Goal: Information Seeking & Learning: Learn about a topic

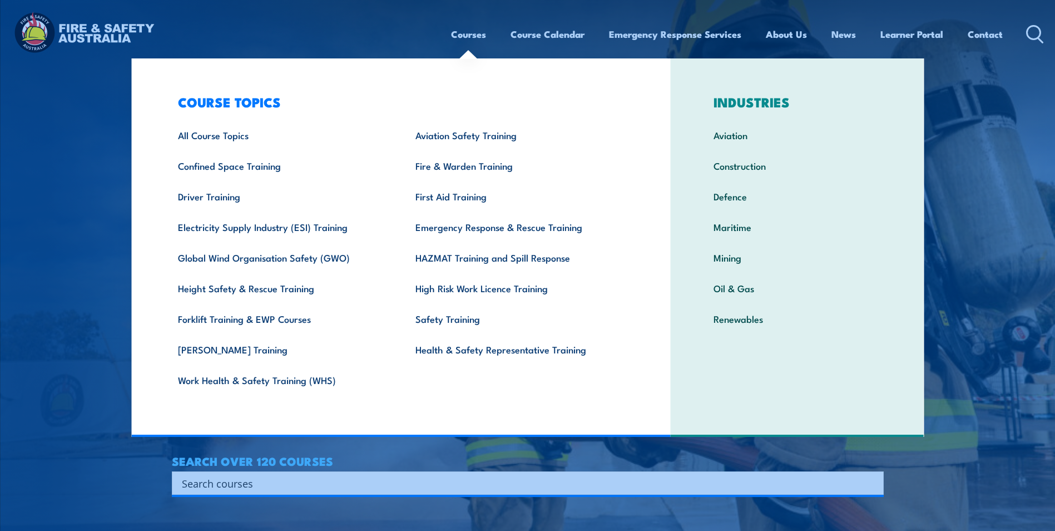
click at [466, 31] on link "Courses" at bounding box center [468, 33] width 35 height 29
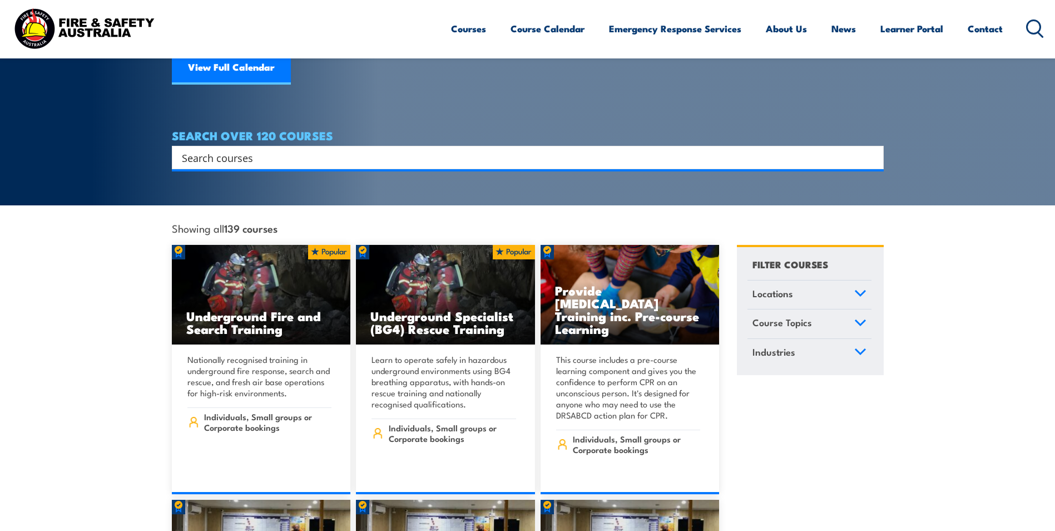
scroll to position [167, 0]
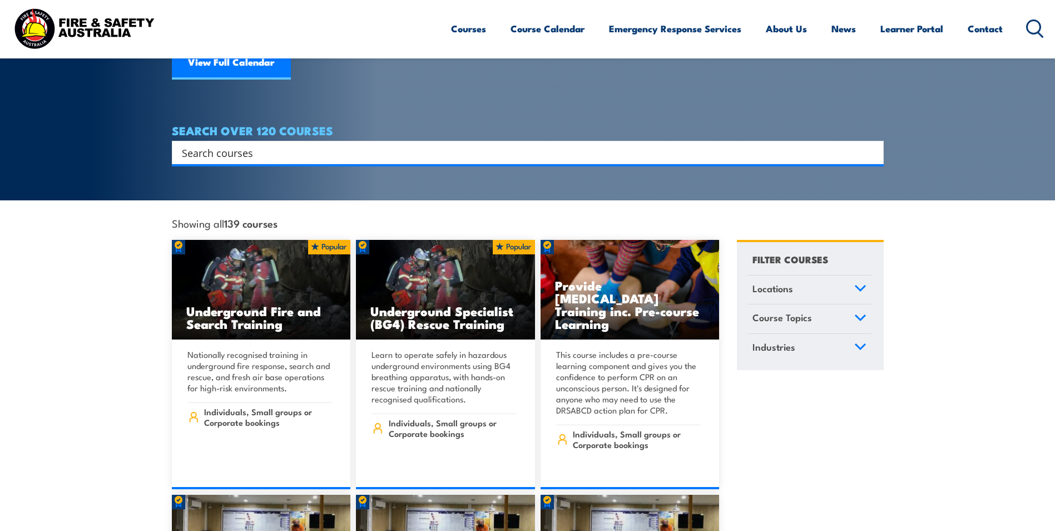
click at [824, 317] on link "Course Topics" at bounding box center [810, 318] width 124 height 29
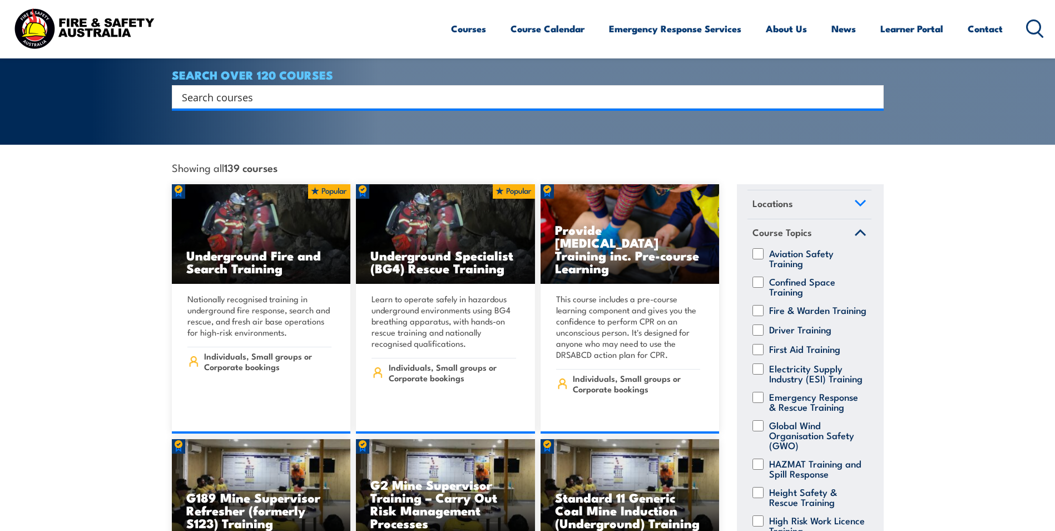
scroll to position [0, 0]
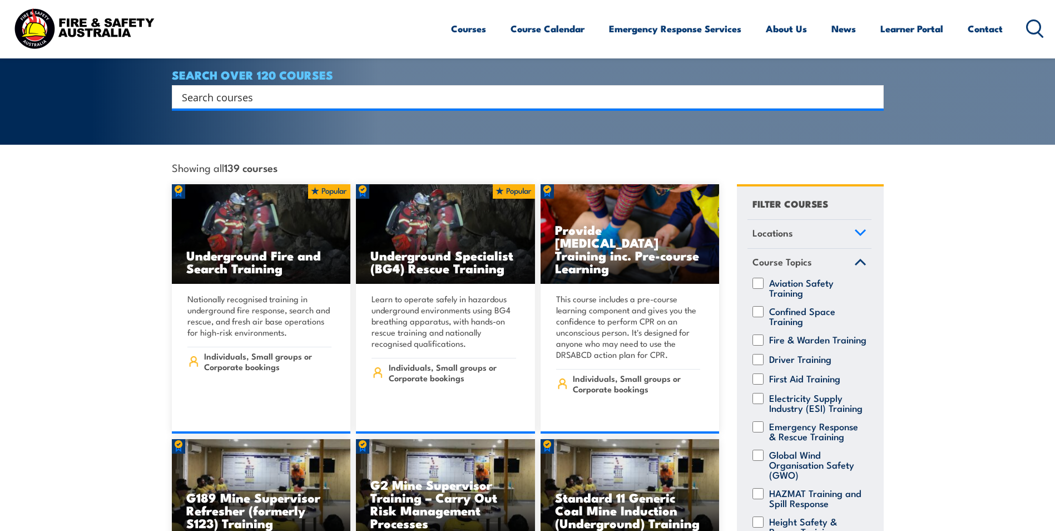
click at [841, 251] on link "Course Topics" at bounding box center [810, 263] width 124 height 29
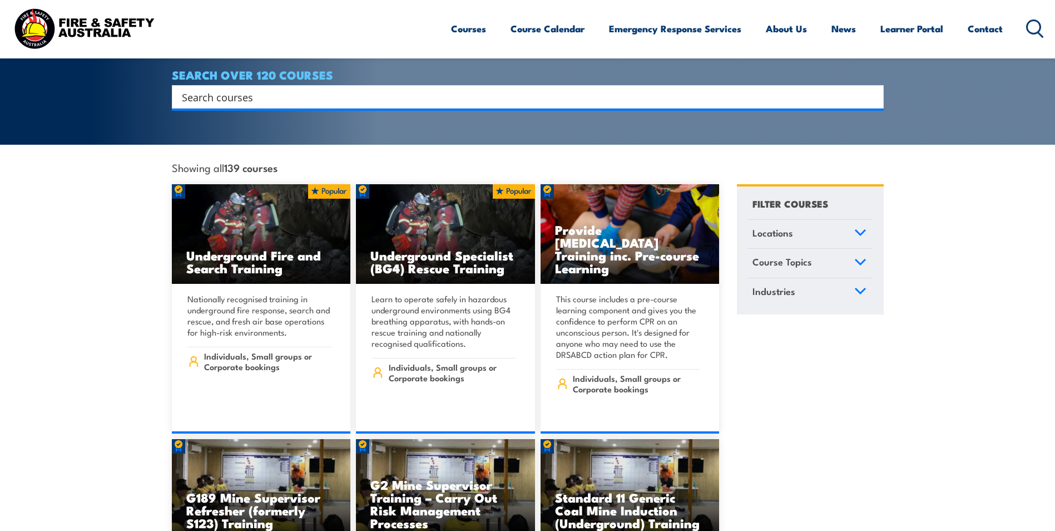
click at [843, 227] on link "Locations" at bounding box center [810, 234] width 124 height 29
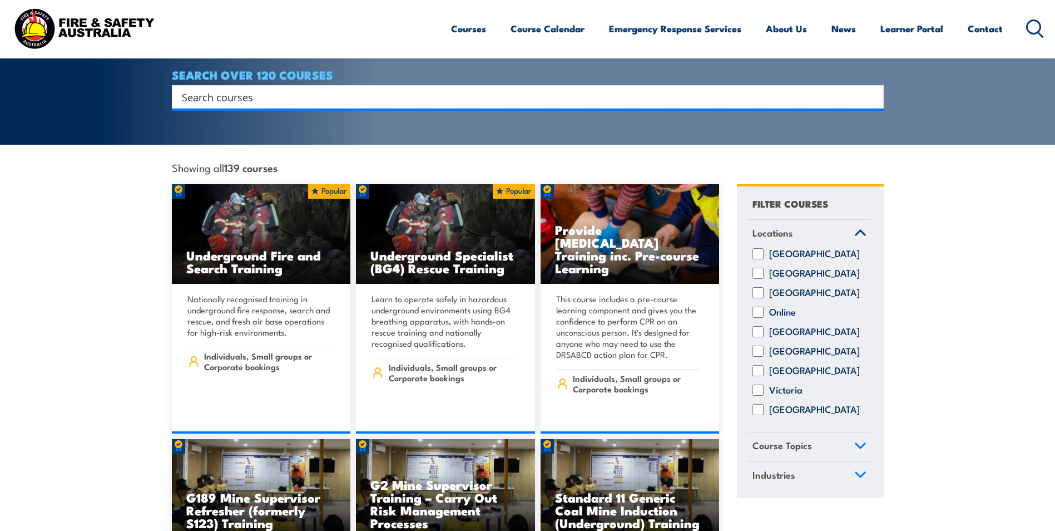
click at [843, 227] on link "Locations" at bounding box center [810, 234] width 124 height 29
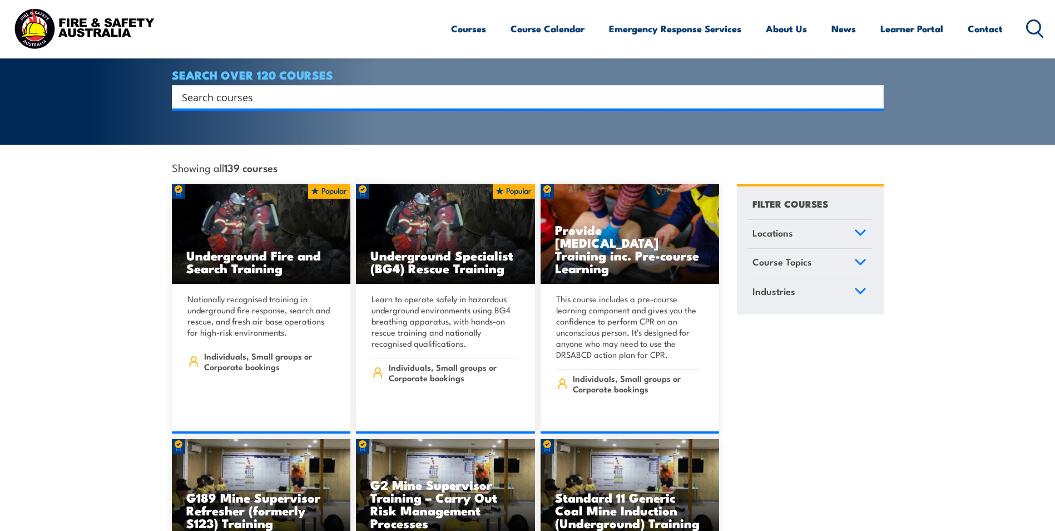
click at [843, 227] on link "Locations" at bounding box center [810, 234] width 124 height 29
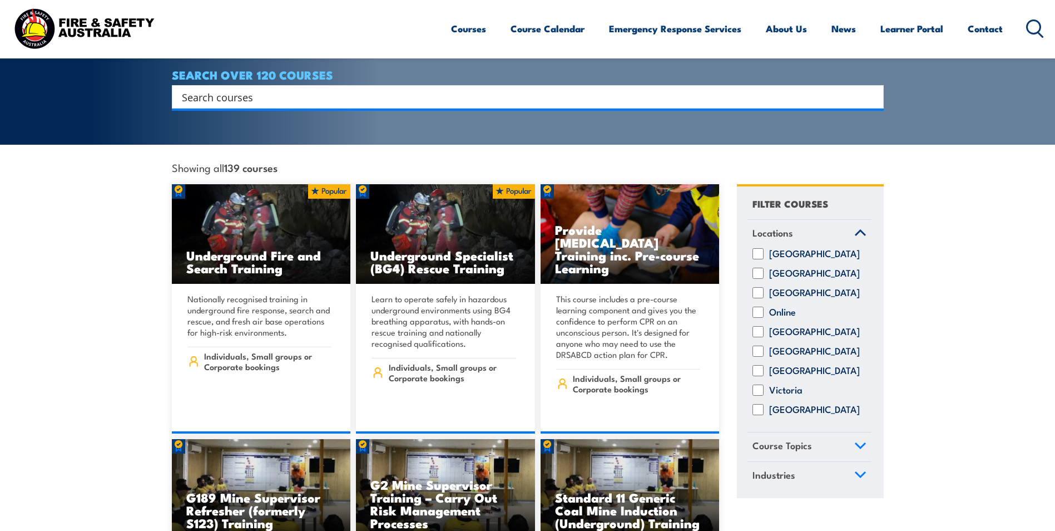
click at [783, 307] on label "Online" at bounding box center [782, 312] width 27 height 11
click at [764, 307] on input "Online" at bounding box center [758, 312] width 11 height 11
checkbox input "true"
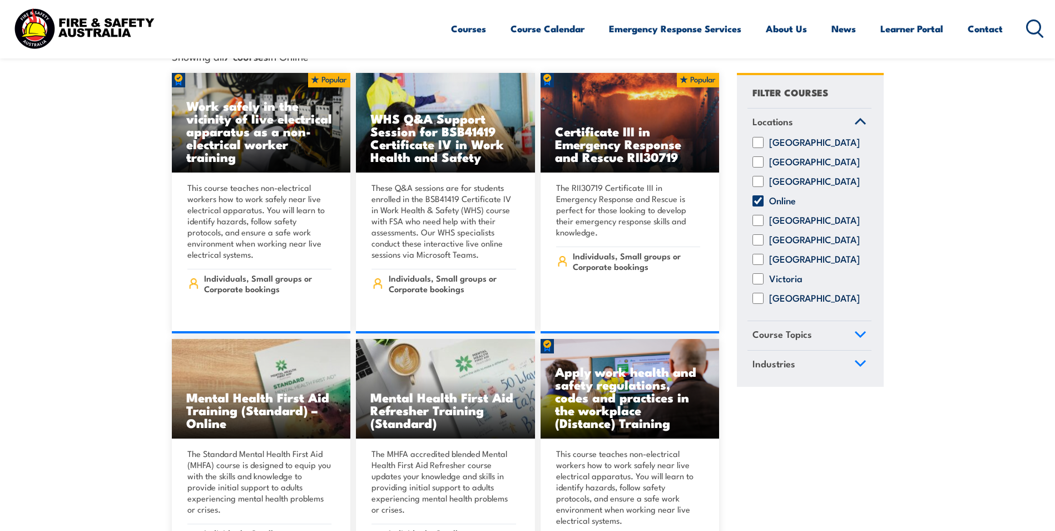
click at [798, 364] on link "Industries" at bounding box center [810, 365] width 124 height 29
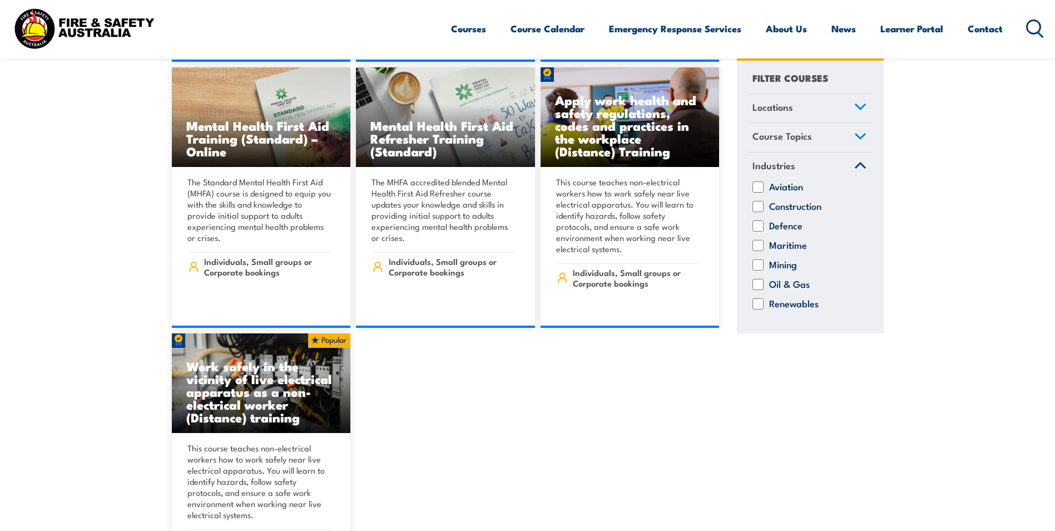
scroll to position [612, 0]
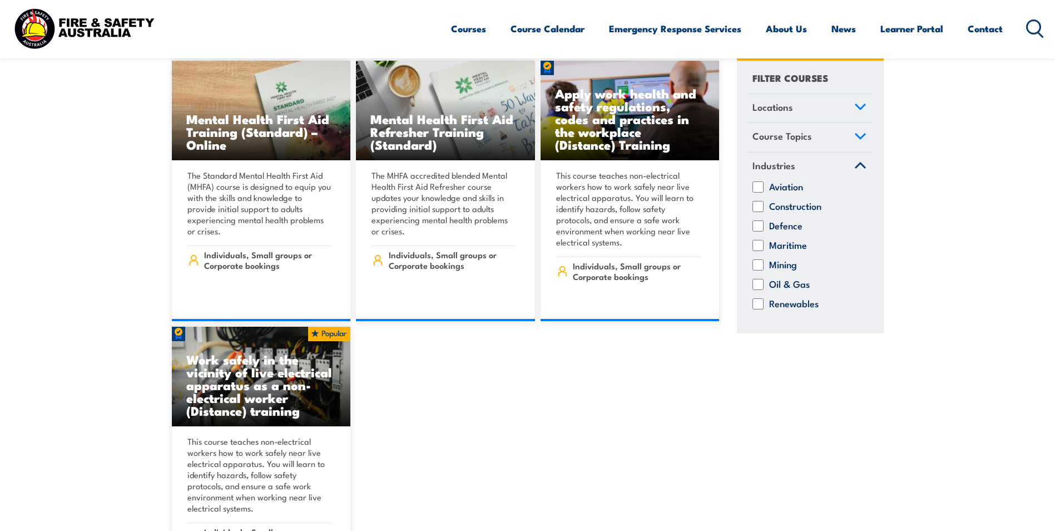
click at [785, 254] on div "Aviation Construction Defence Maritime Mining Oil & Gas" at bounding box center [810, 253] width 124 height 145
click at [778, 265] on label "Mining" at bounding box center [783, 264] width 28 height 11
click at [764, 265] on input "Mining" at bounding box center [758, 264] width 11 height 11
checkbox input "true"
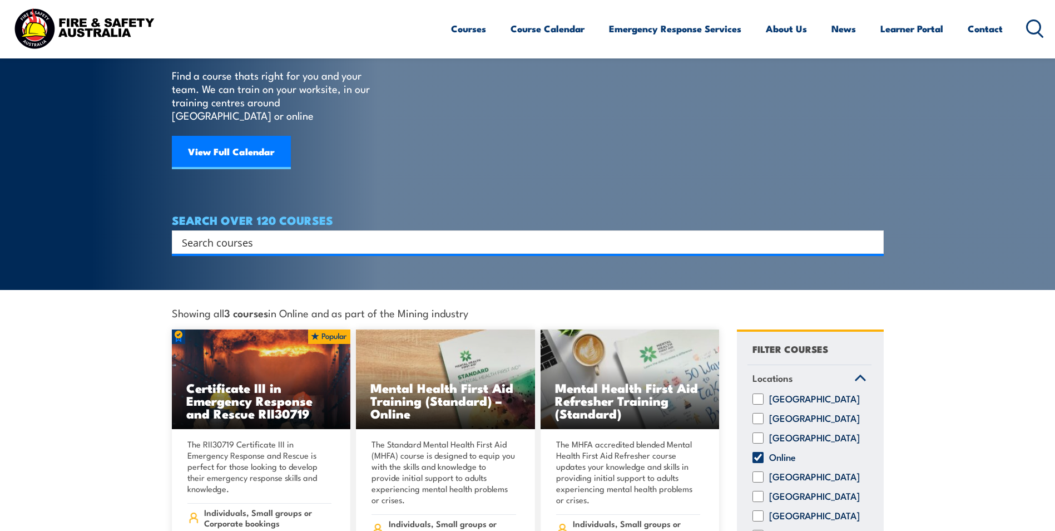
scroll to position [334, 0]
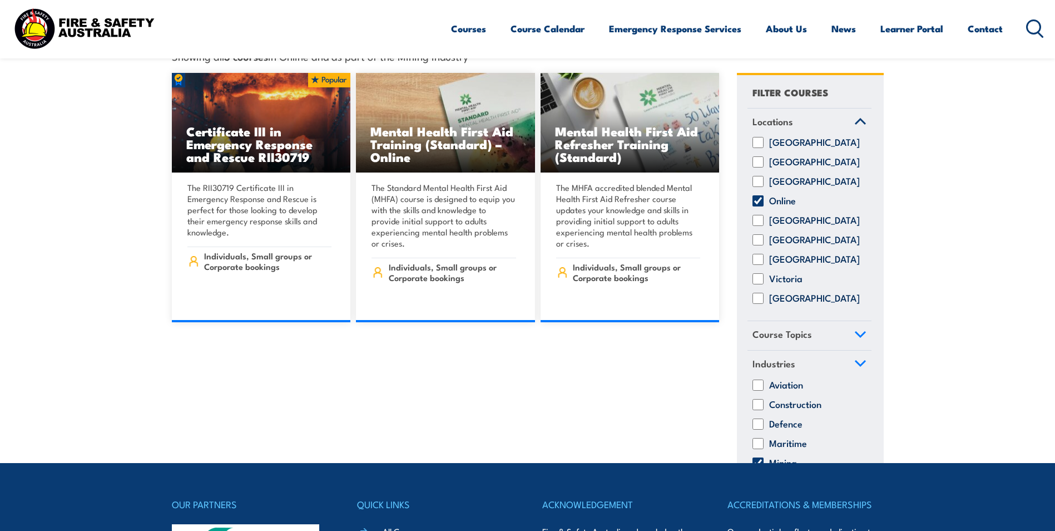
click at [781, 195] on label "Online" at bounding box center [782, 200] width 27 height 11
click at [764, 195] on input "Online" at bounding box center [758, 200] width 11 height 11
checkbox input "false"
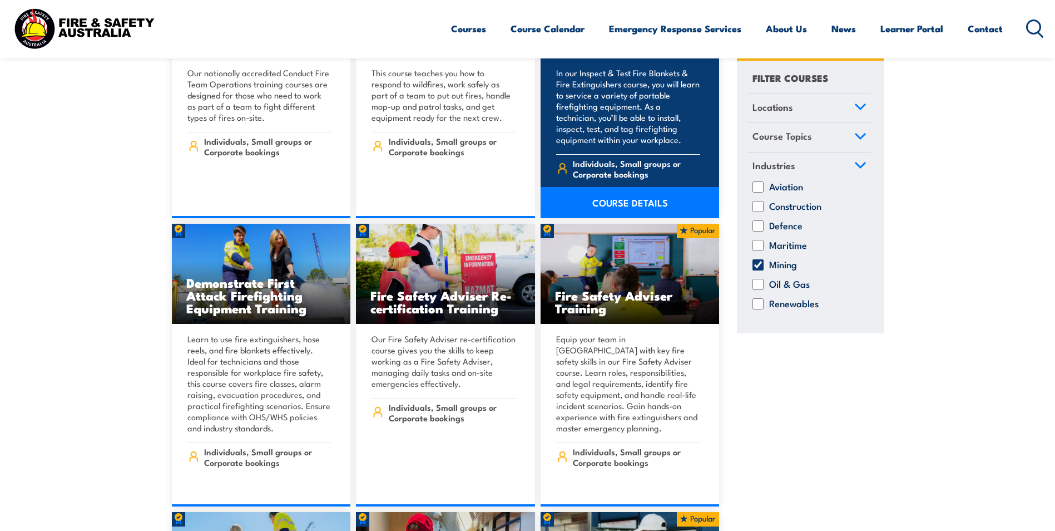
scroll to position [8123, 0]
